Goal: Information Seeking & Learning: Learn about a topic

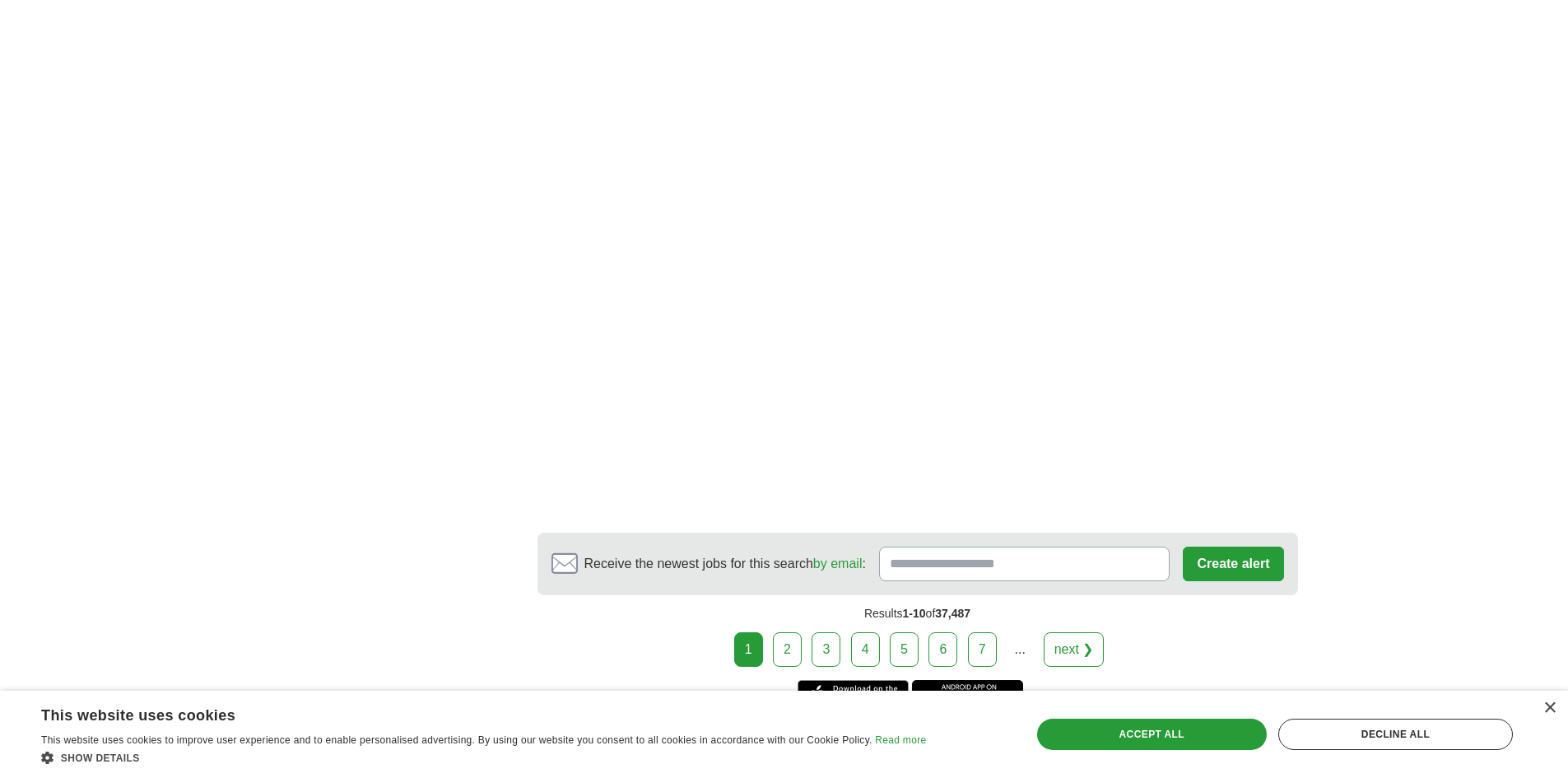
scroll to position [2633, 0]
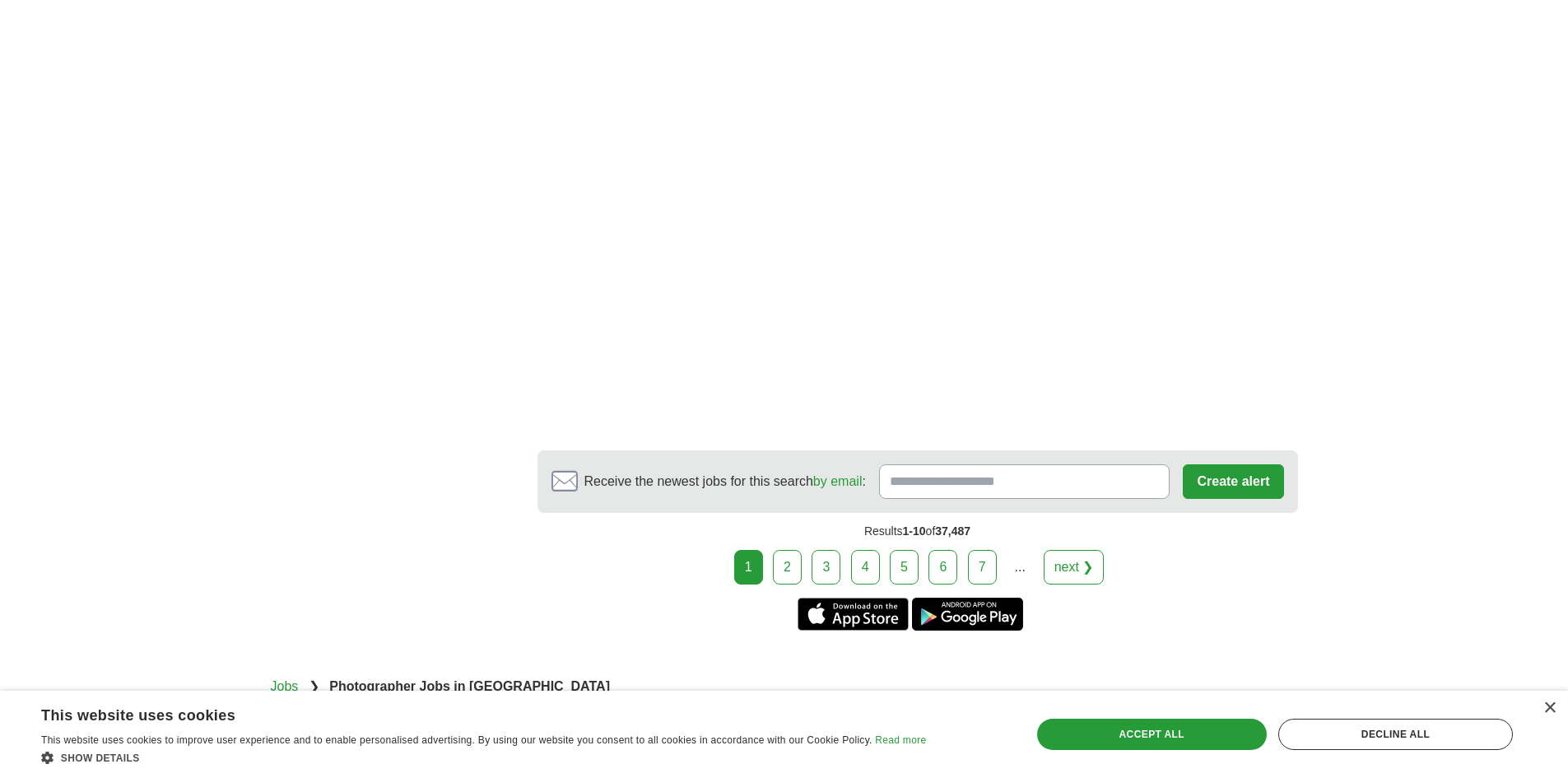
click at [789, 566] on link "2" at bounding box center [787, 568] width 29 height 35
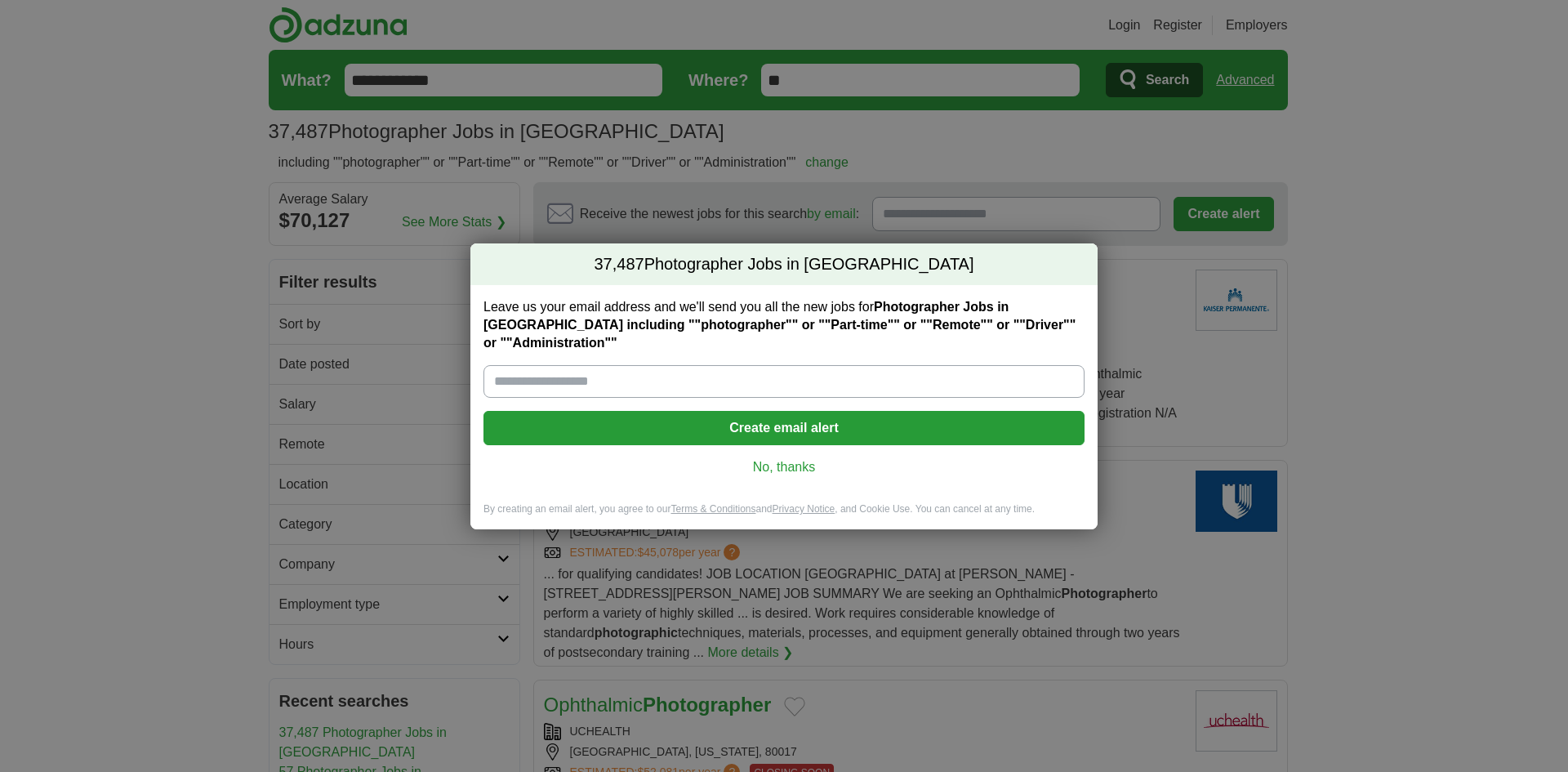
click at [792, 459] on link "No, thanks" at bounding box center [784, 467] width 575 height 18
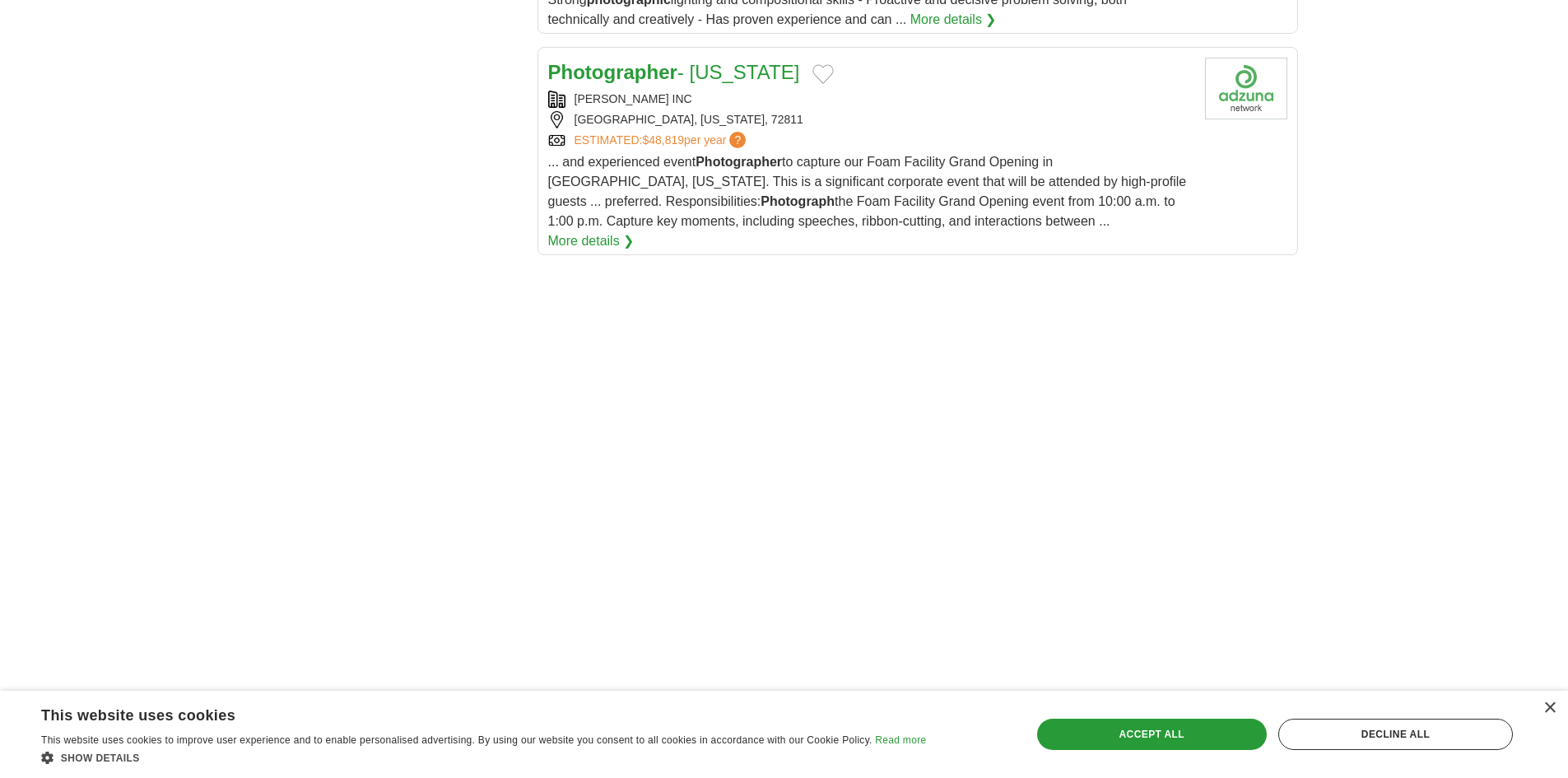
scroll to position [2222, 0]
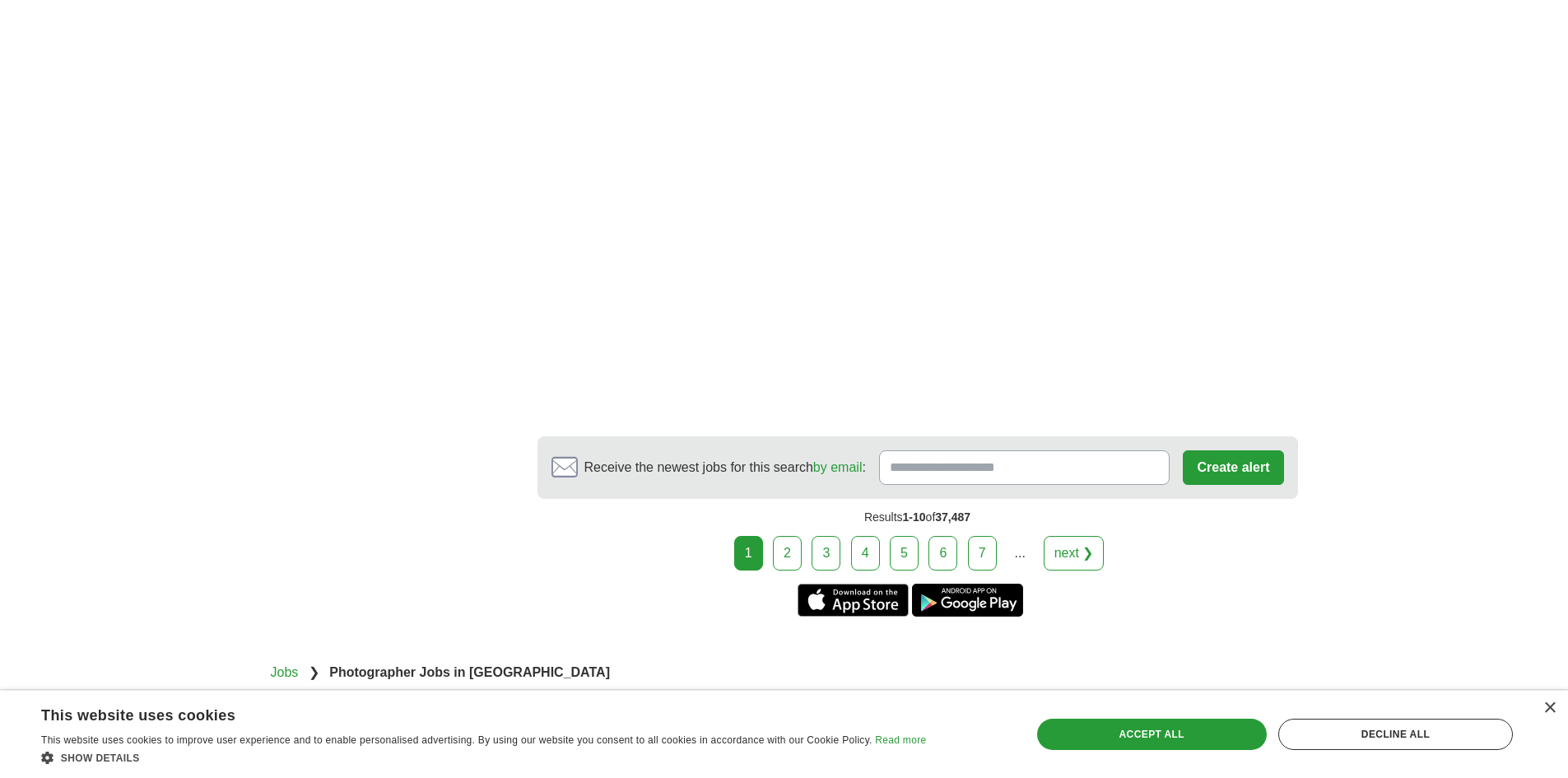
scroll to position [3128, 0]
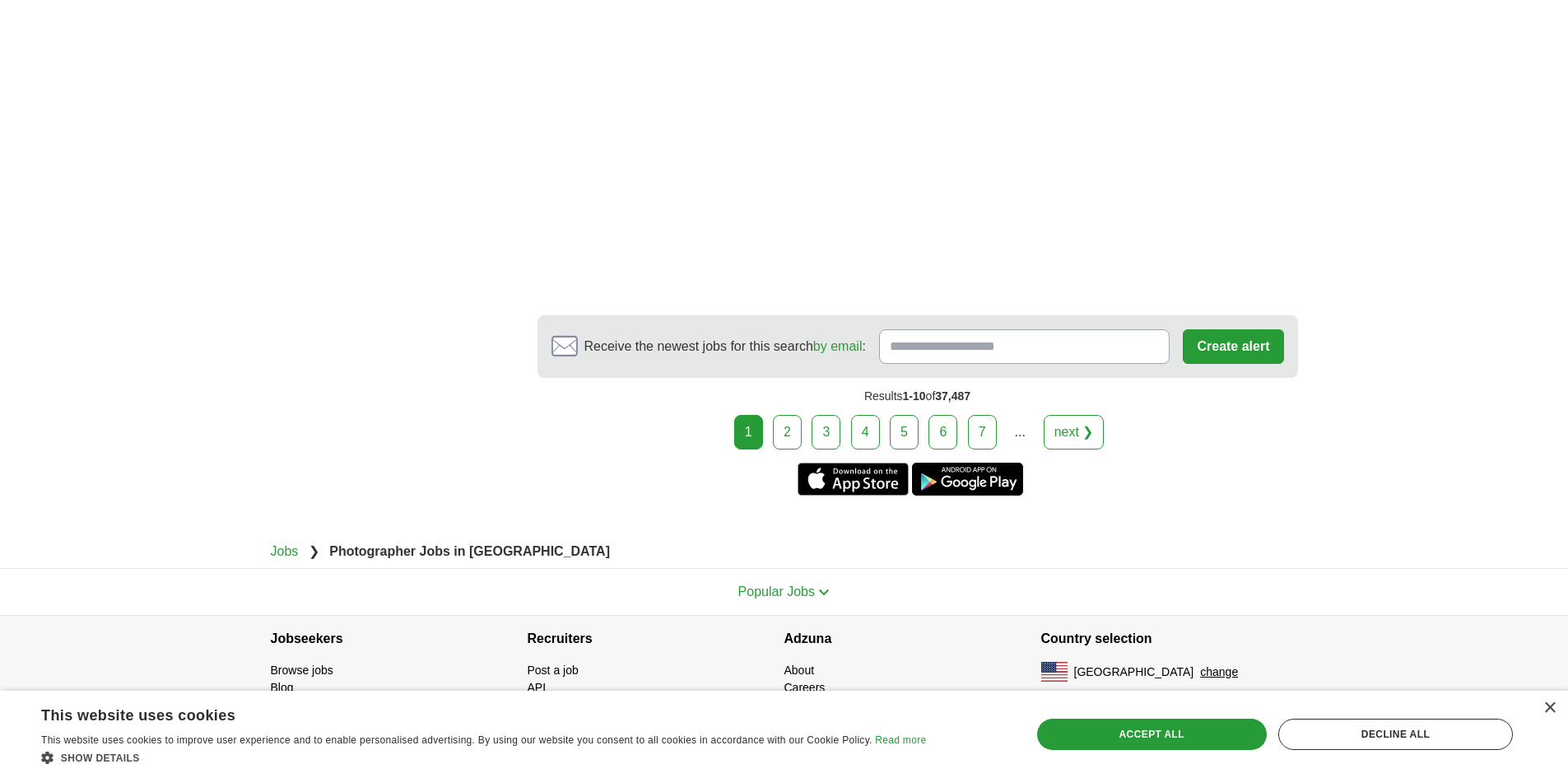
click at [790, 434] on link "2" at bounding box center [787, 432] width 29 height 35
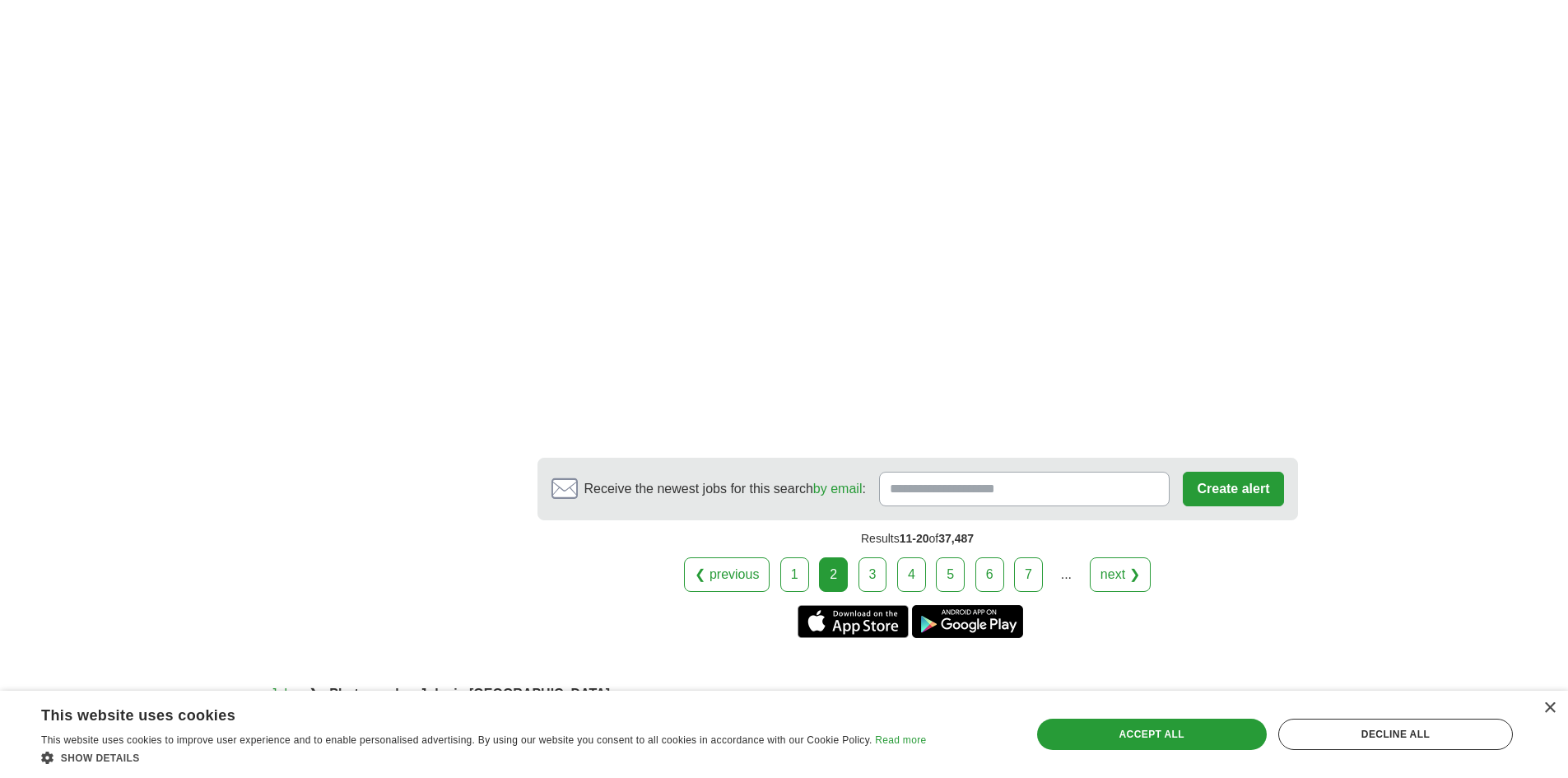
scroll to position [2881, 0]
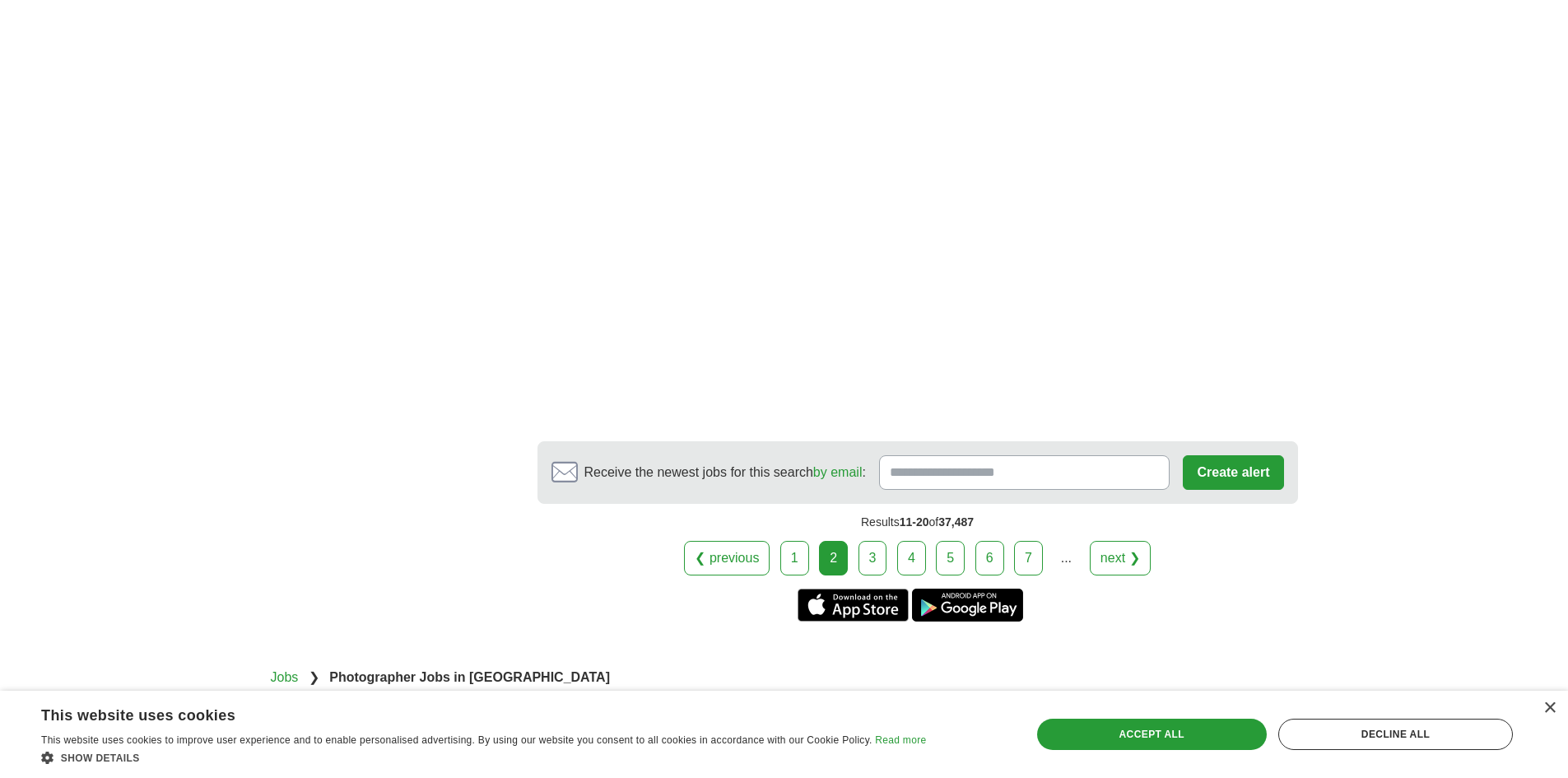
click at [877, 540] on link "3" at bounding box center [872, 558] width 29 height 35
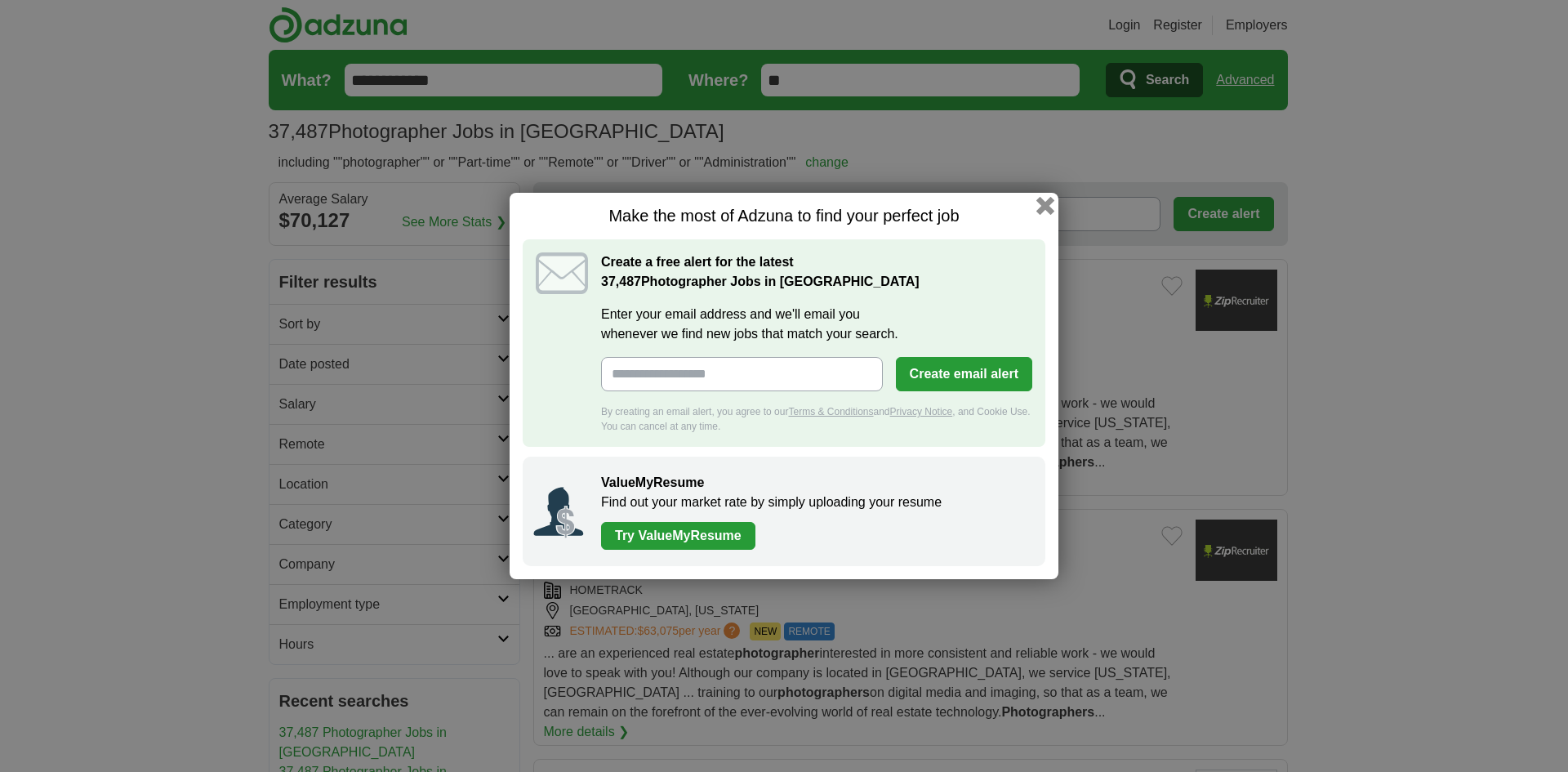
click at [1040, 204] on button "button" at bounding box center [1045, 205] width 18 height 18
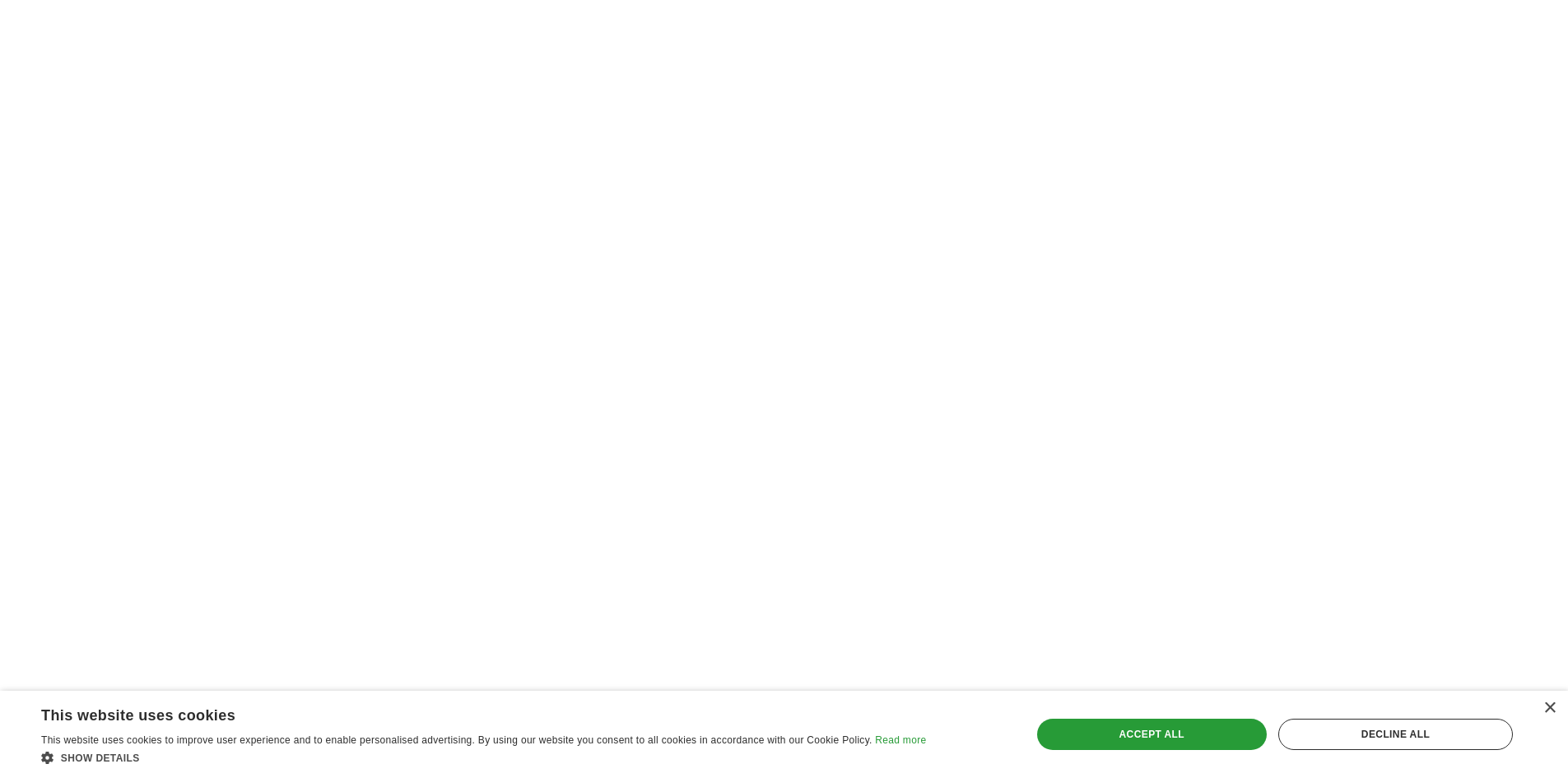
scroll to position [2799, 0]
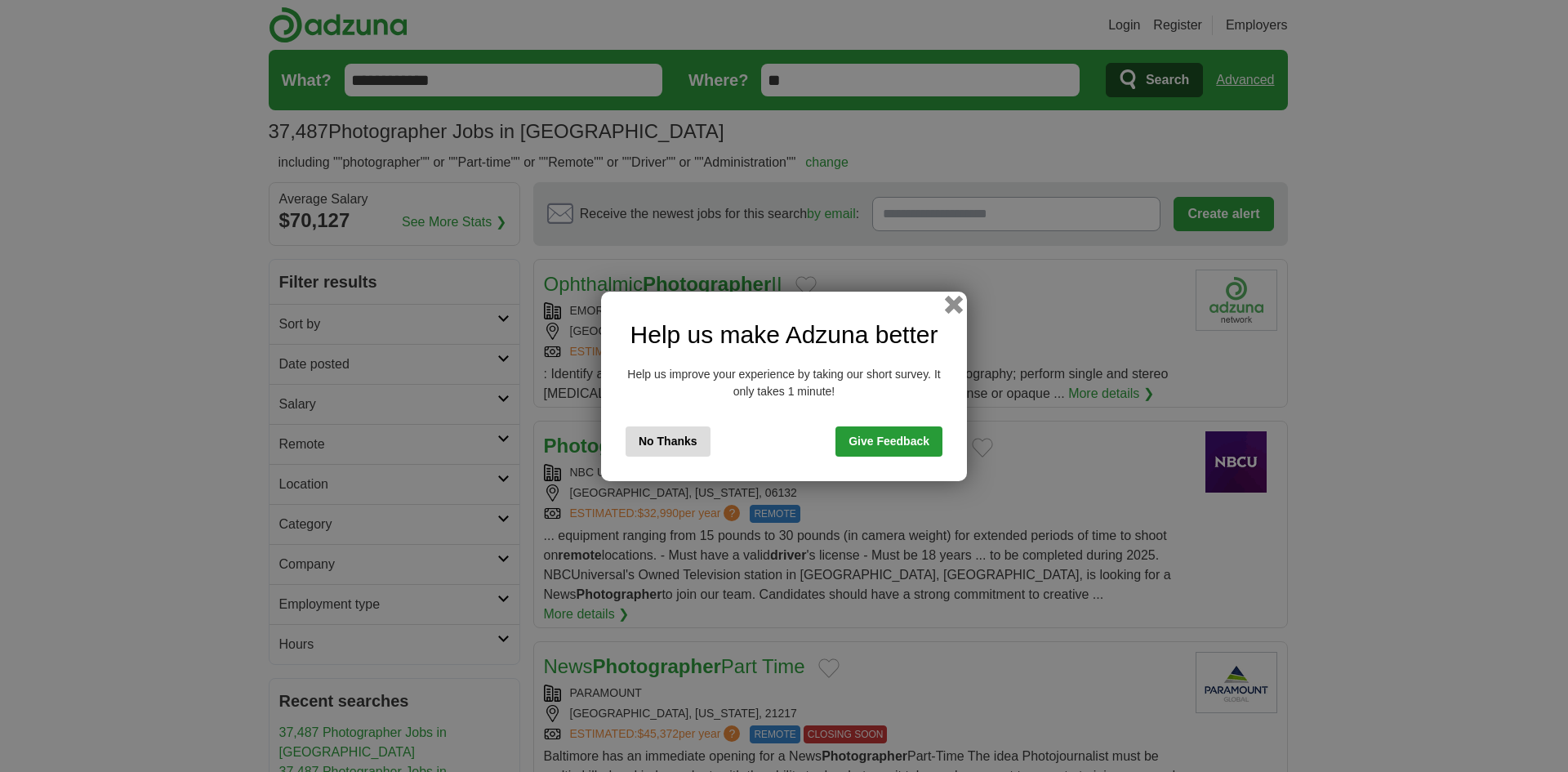
click at [953, 303] on button "button" at bounding box center [954, 303] width 18 height 18
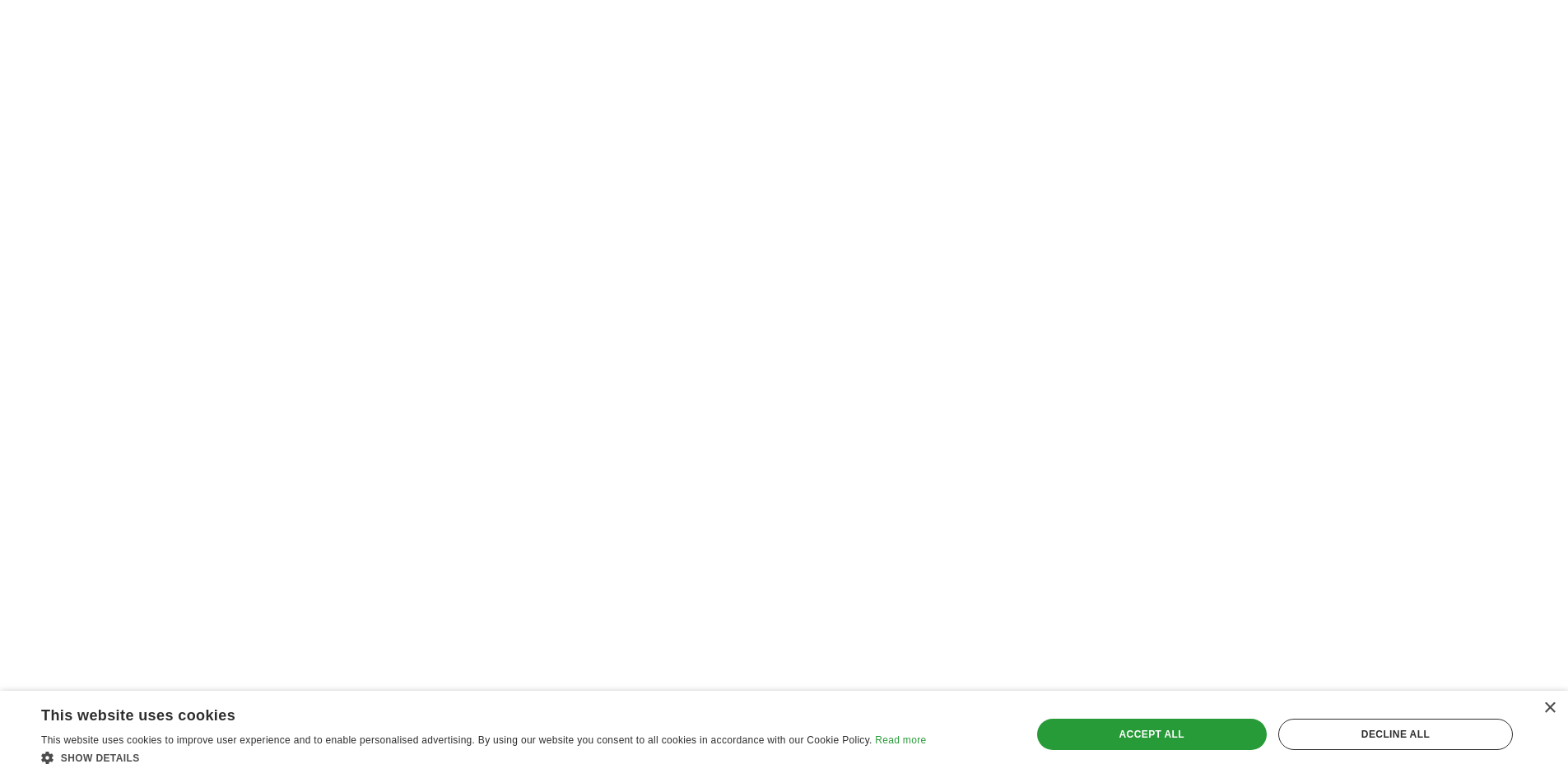
scroll to position [3045, 0]
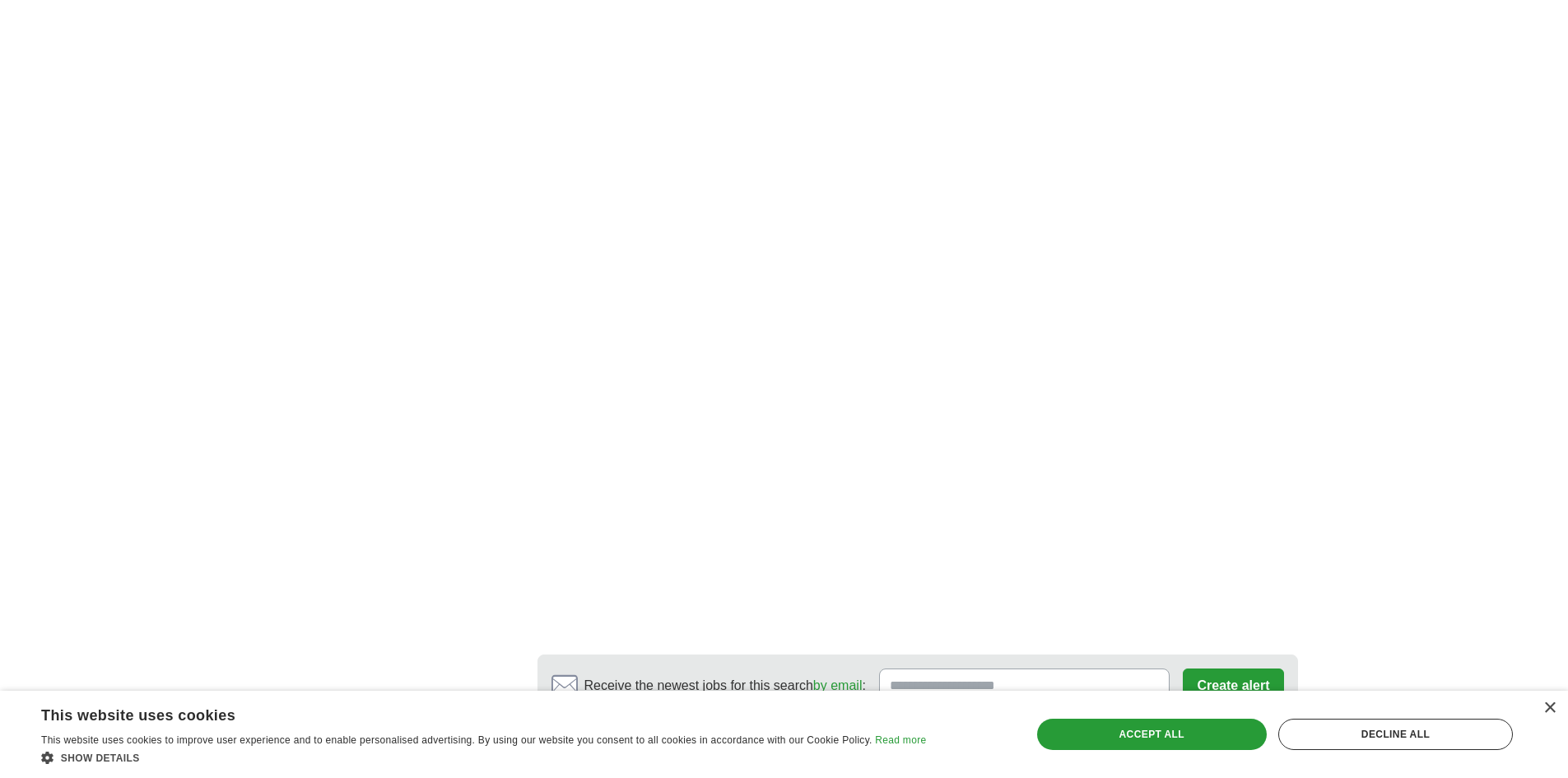
click at [950, 754] on link "5" at bounding box center [950, 771] width 29 height 35
click at [952, 754] on link "5" at bounding box center [950, 771] width 29 height 35
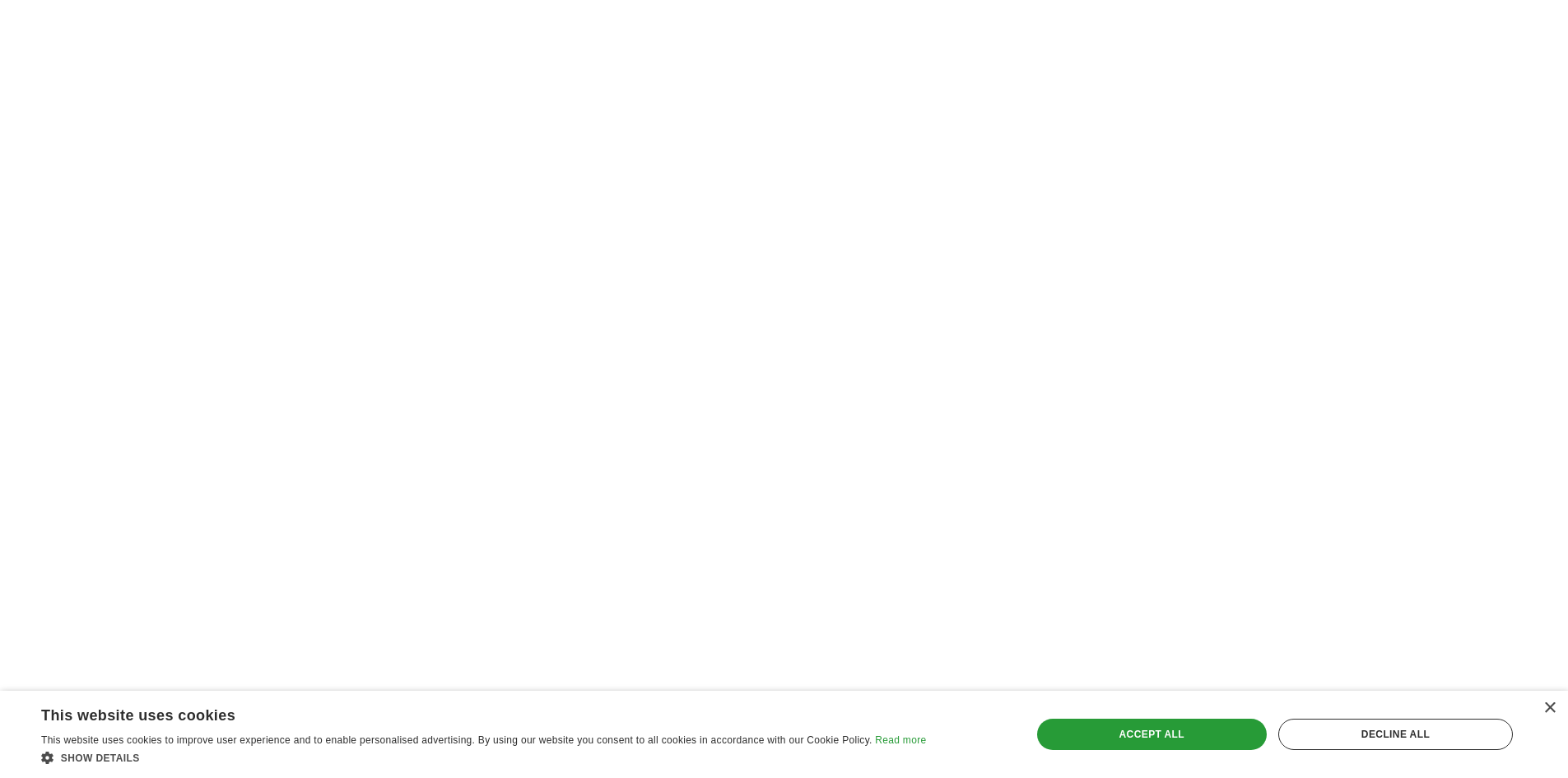
scroll to position [3076, 0]
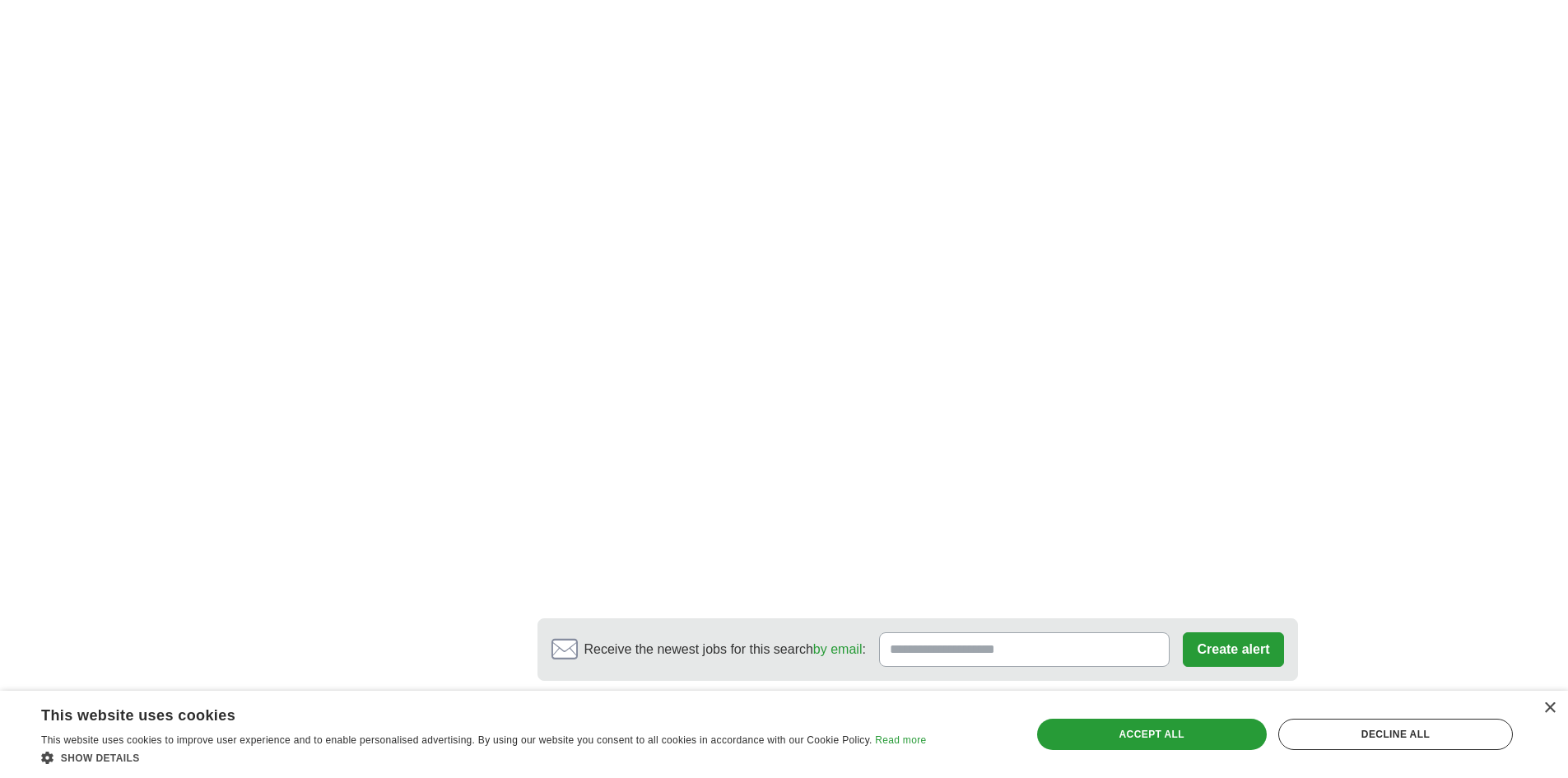
click at [1024, 718] on link "8" at bounding box center [1022, 735] width 29 height 35
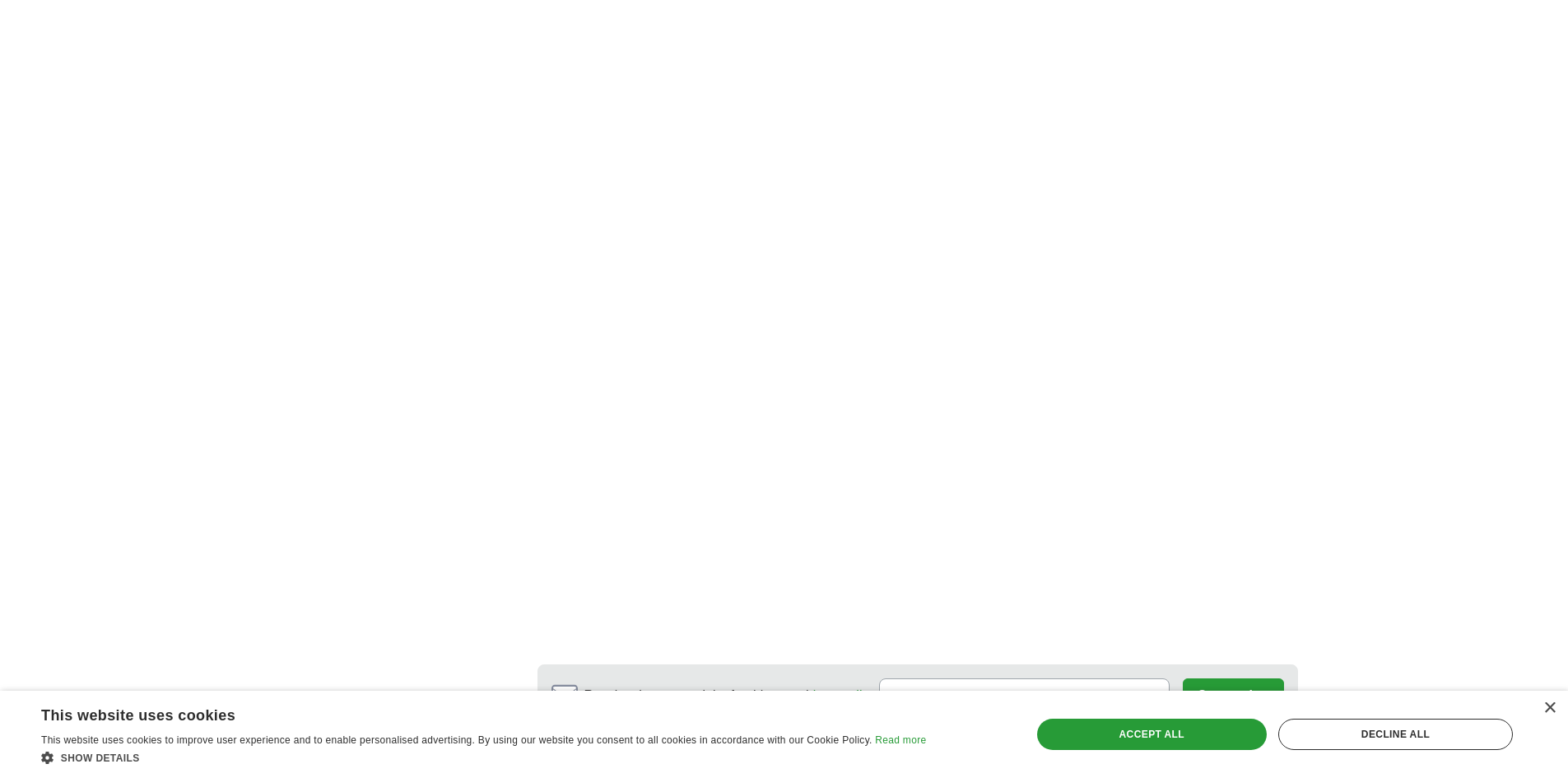
scroll to position [3045, 0]
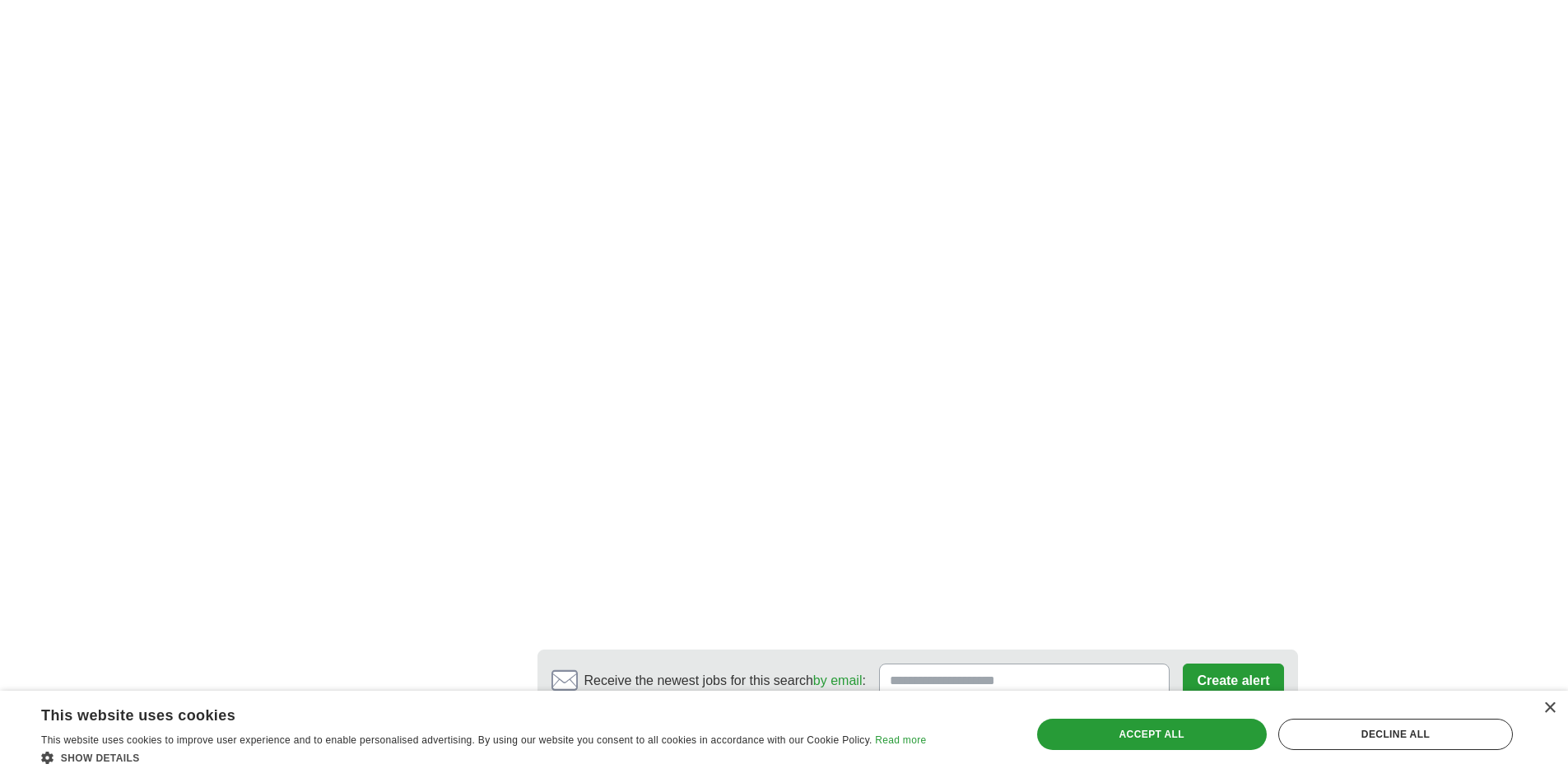
click at [1015, 749] on link "9" at bounding box center [1018, 767] width 29 height 35
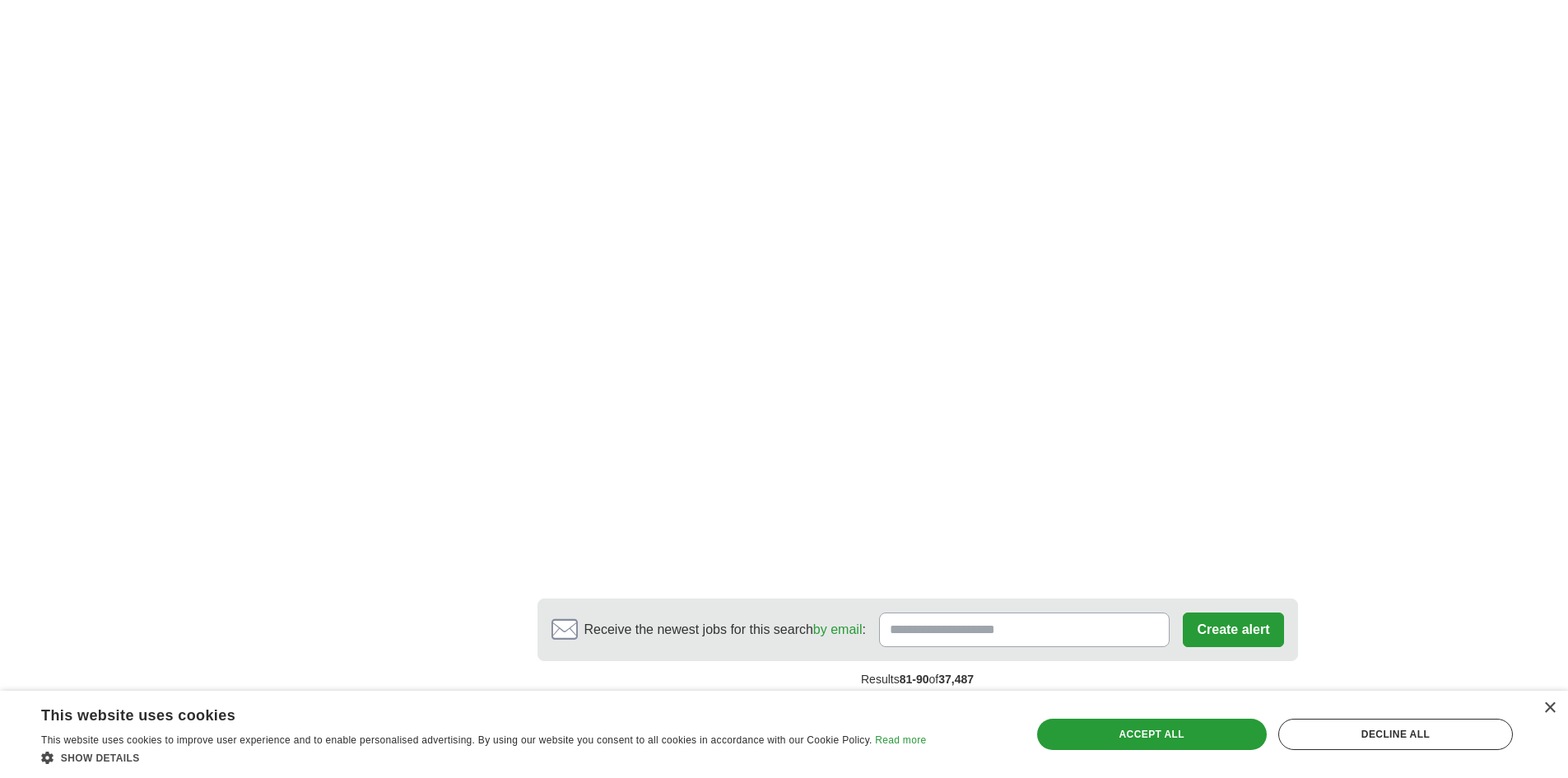
scroll to position [2799, 0]
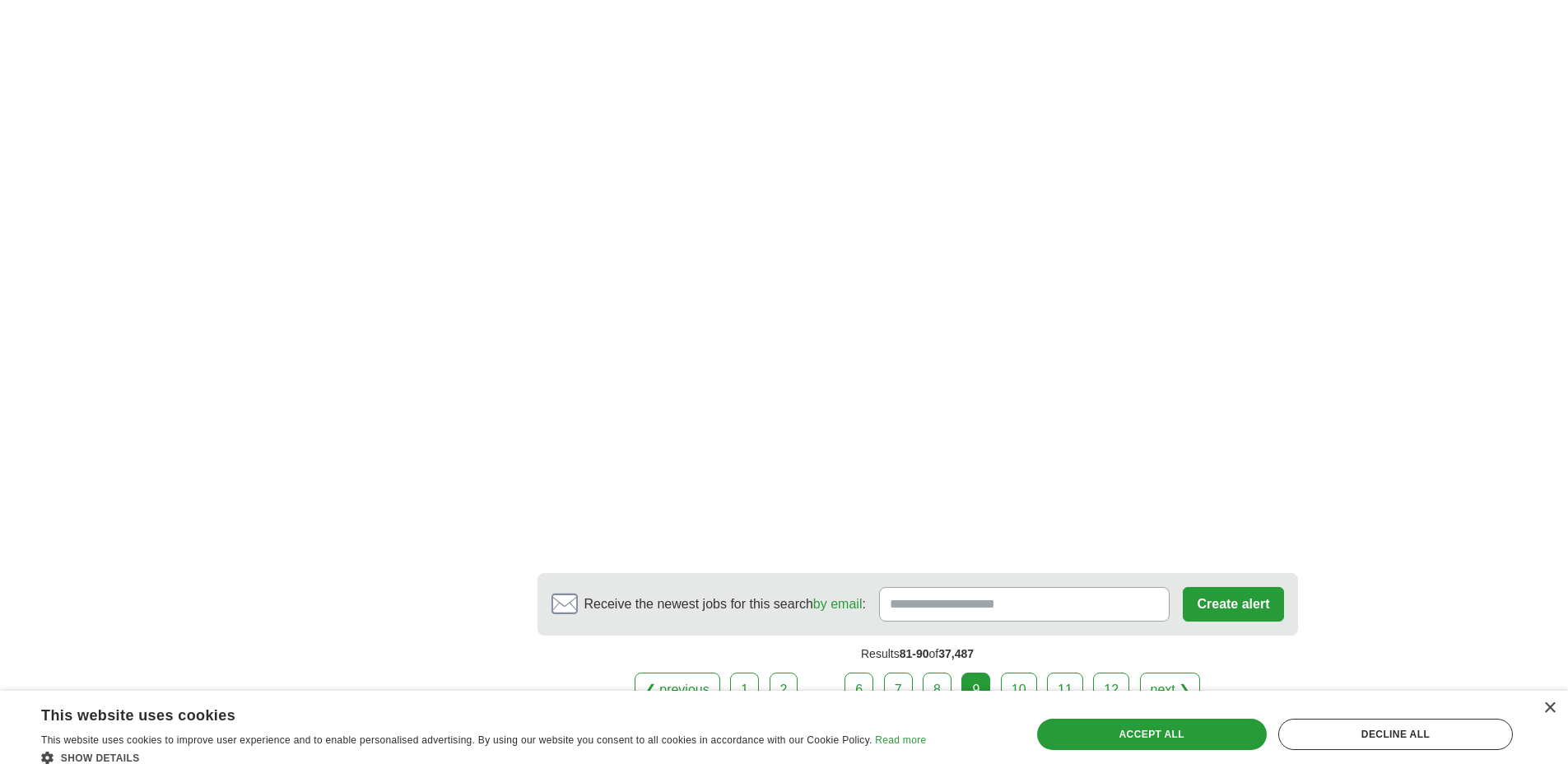
click at [1028, 672] on link "10" at bounding box center [1018, 690] width 36 height 35
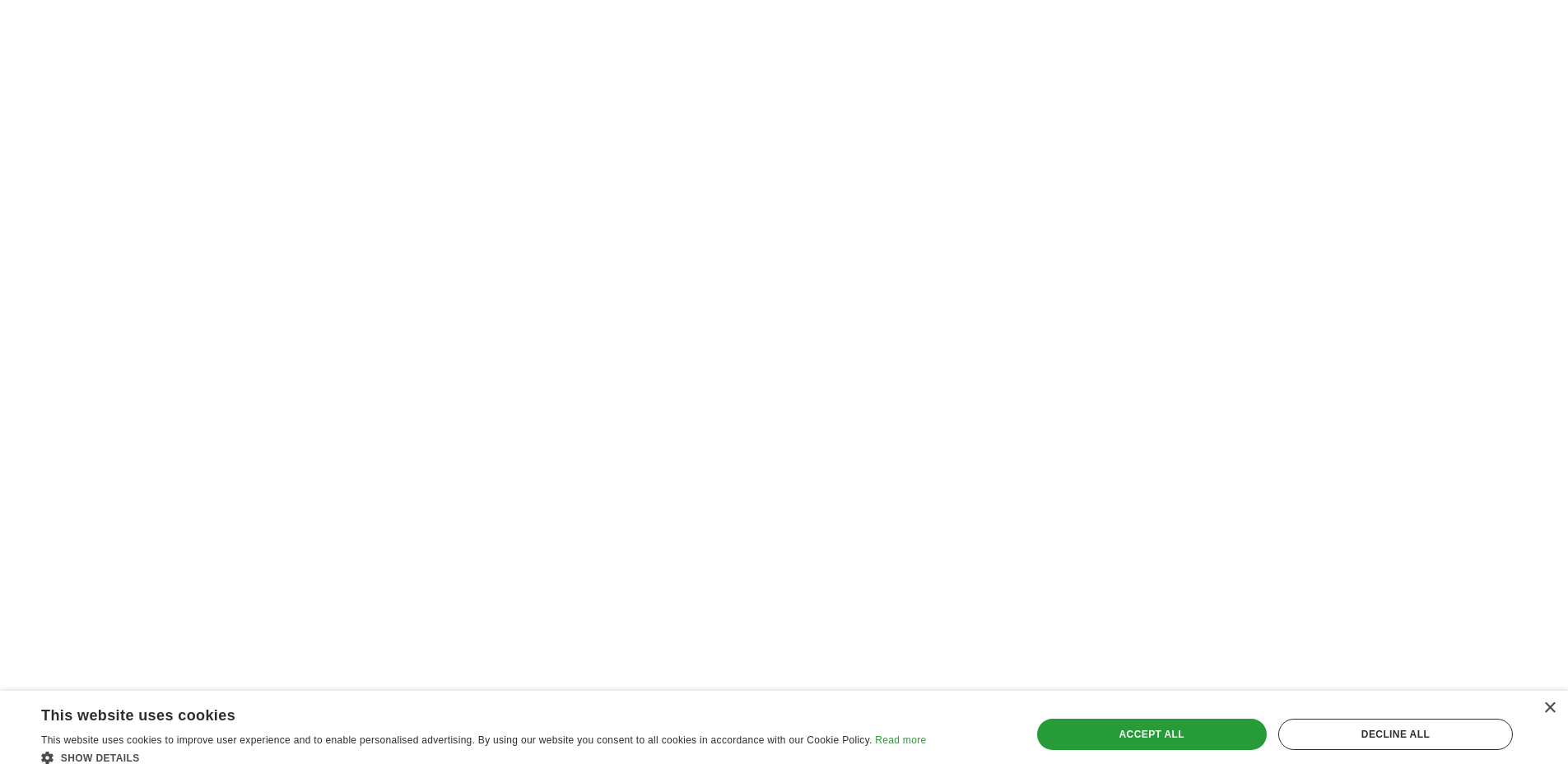
scroll to position [3045, 0]
